Goal: Task Accomplishment & Management: Manage account settings

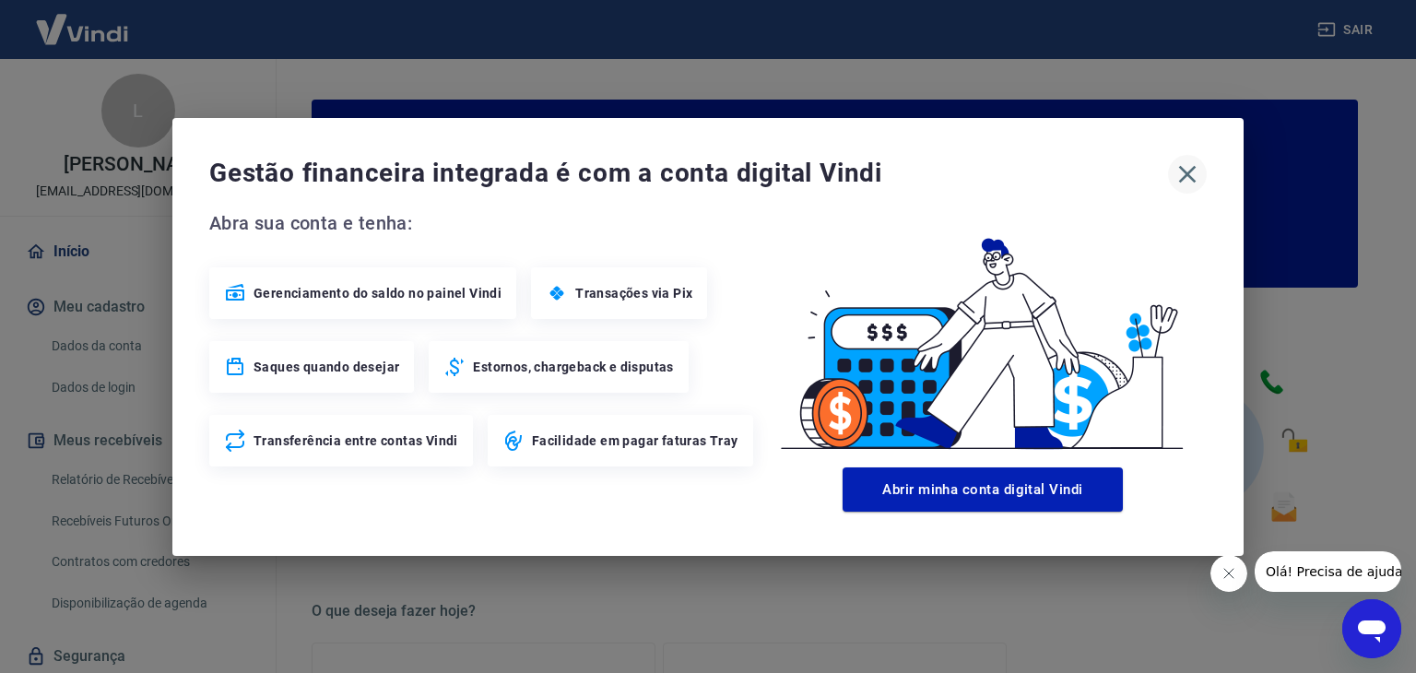
click at [1191, 171] on icon "button" at bounding box center [1188, 174] width 18 height 18
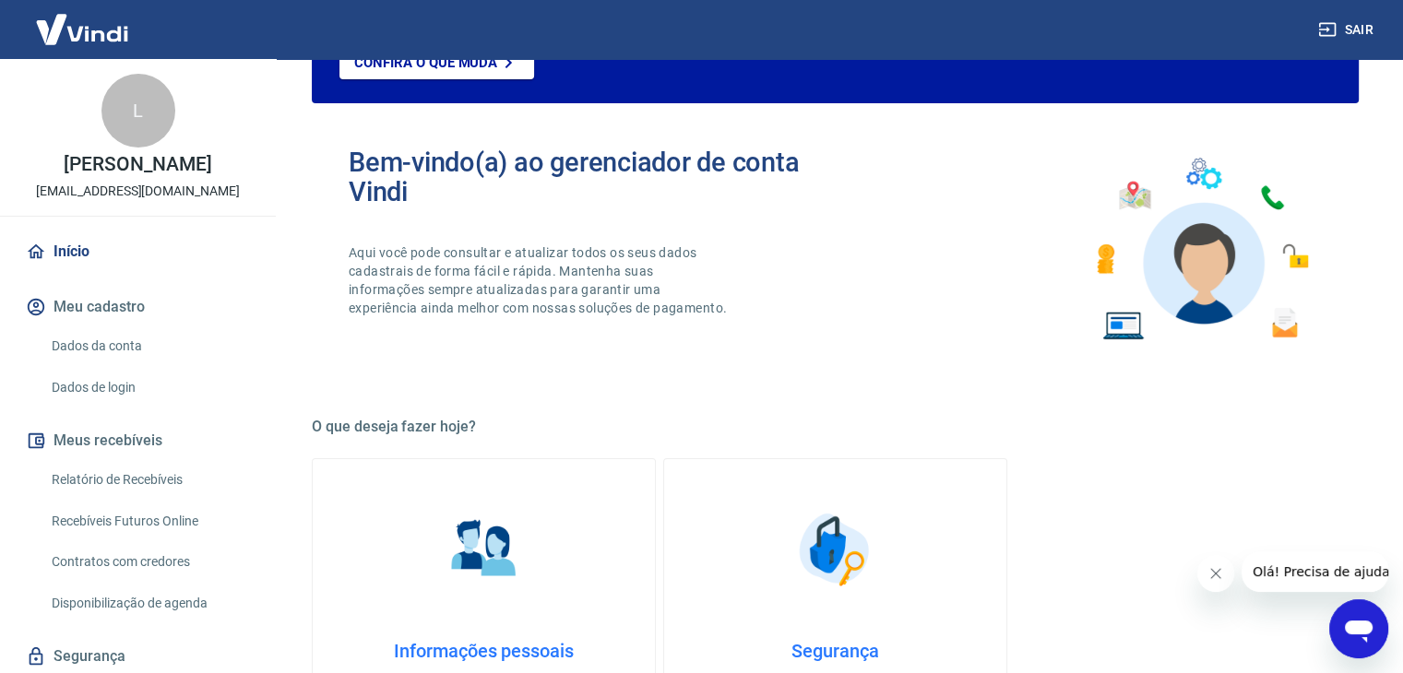
click at [92, 344] on link "Dados da conta" at bounding box center [148, 346] width 209 height 38
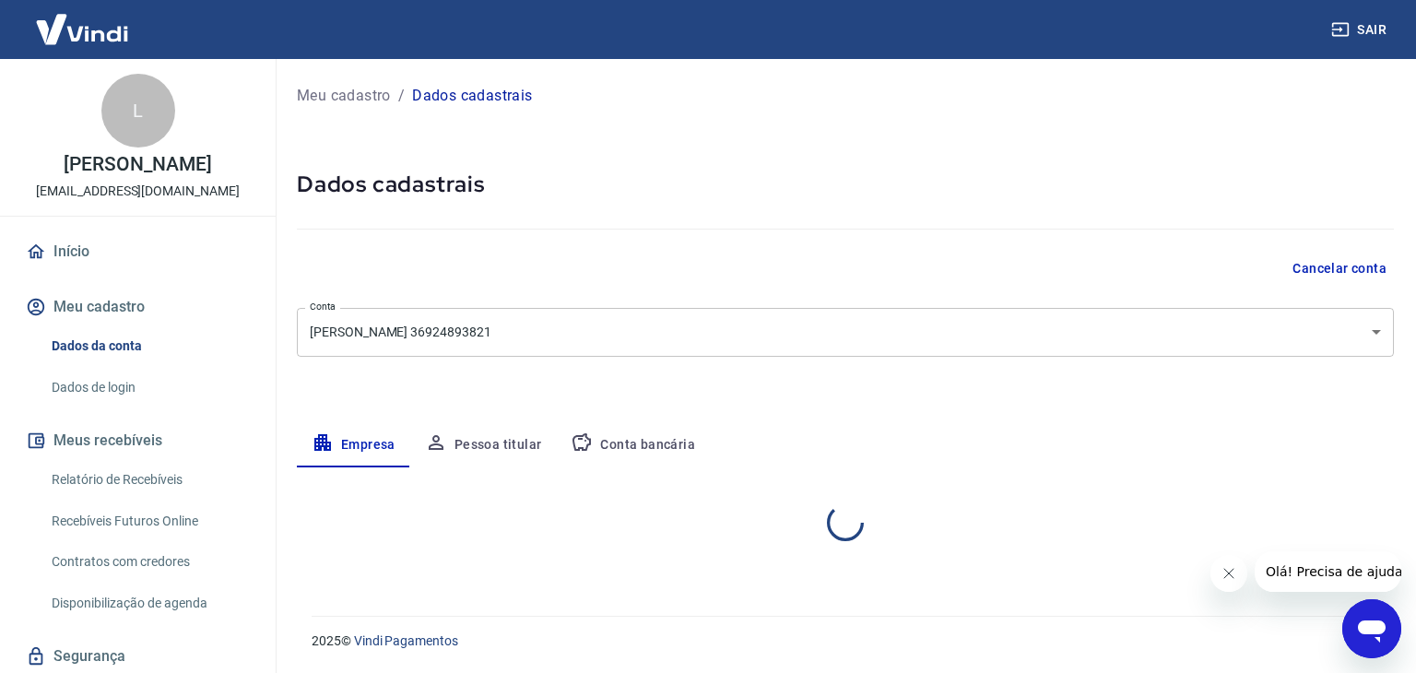
select select "SP"
select select "business"
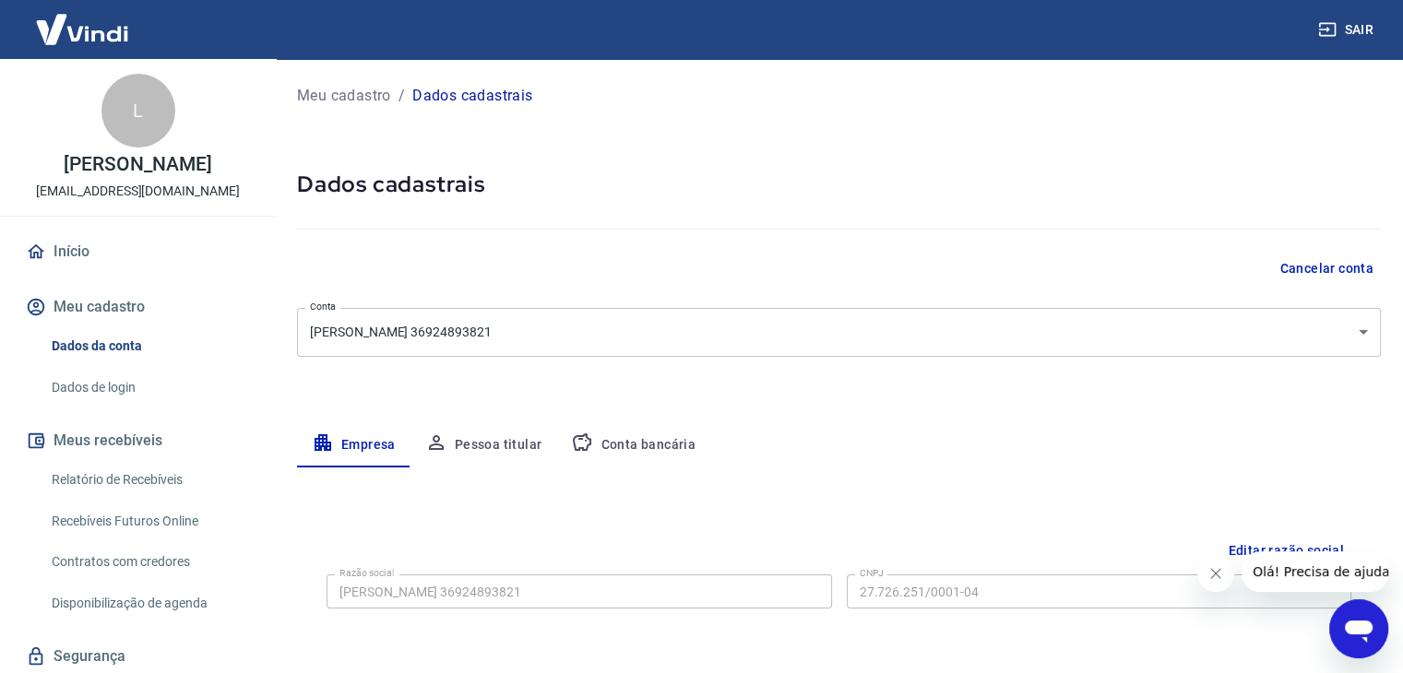
click at [78, 252] on link "Início" at bounding box center [137, 251] width 231 height 41
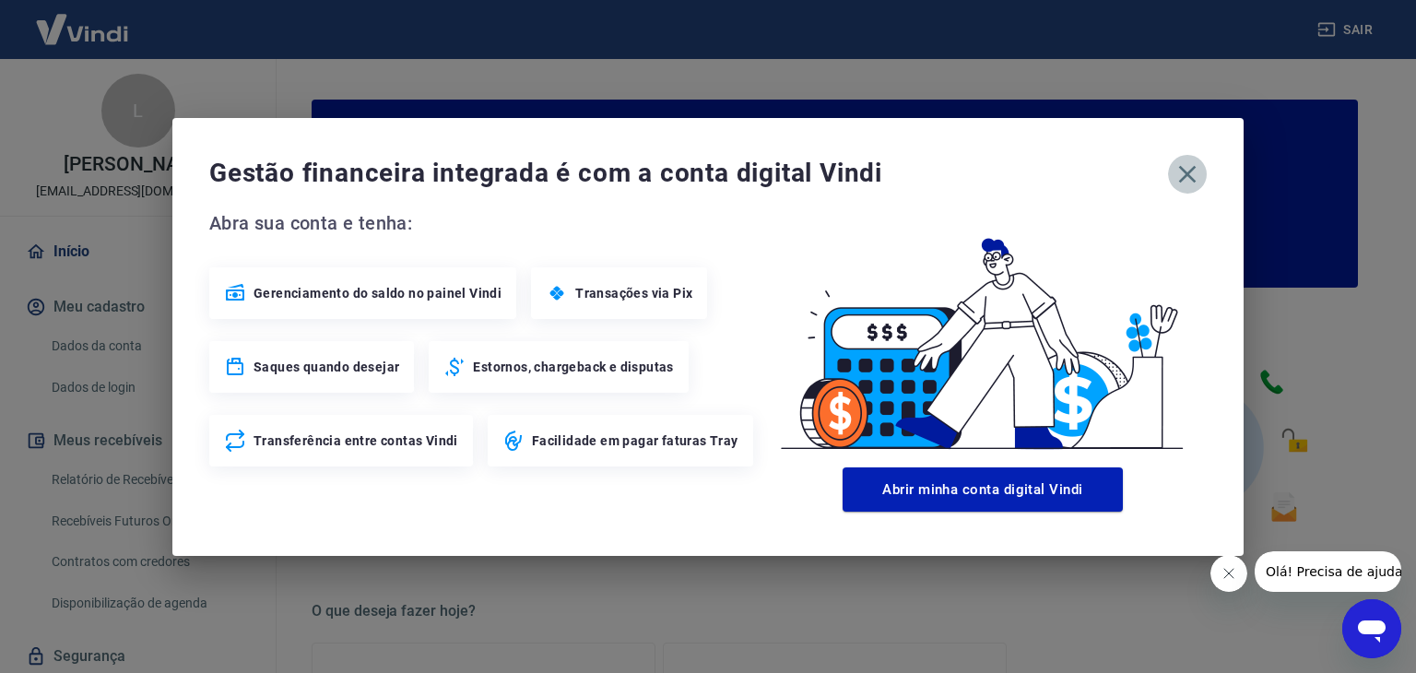
click at [1178, 179] on icon "button" at bounding box center [1188, 175] width 30 height 30
